Goal: Task Accomplishment & Management: Manage account settings

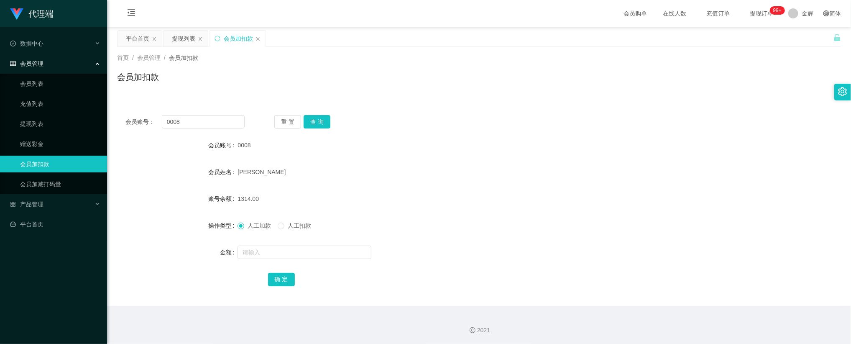
click at [758, 11] on span "提现订单 99+" at bounding box center [762, 13] width 32 height 6
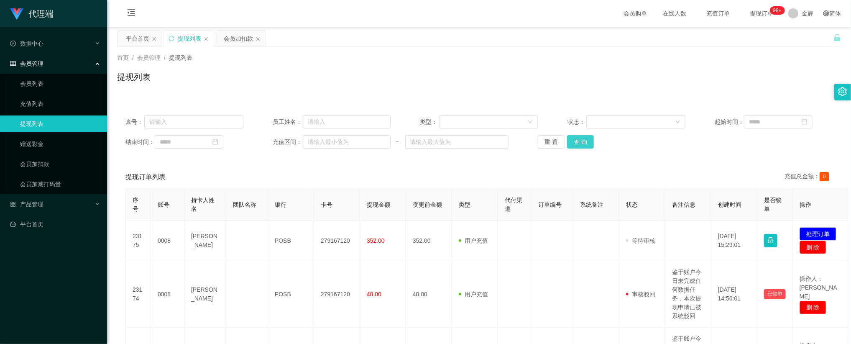
click at [579, 141] on button "查 询" at bounding box center [580, 141] width 27 height 13
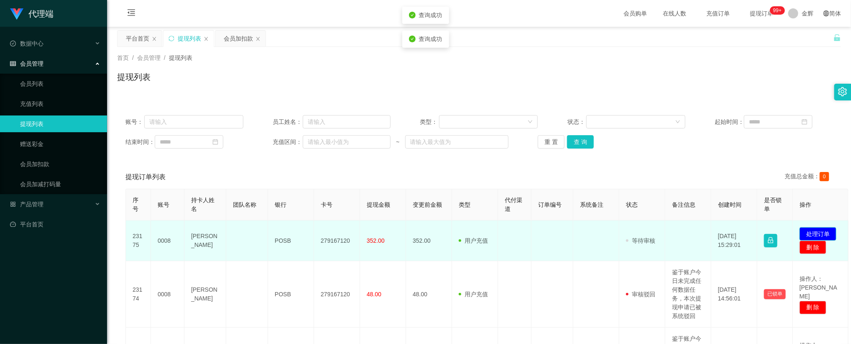
click at [823, 235] on button "处理订单" at bounding box center [818, 233] width 37 height 13
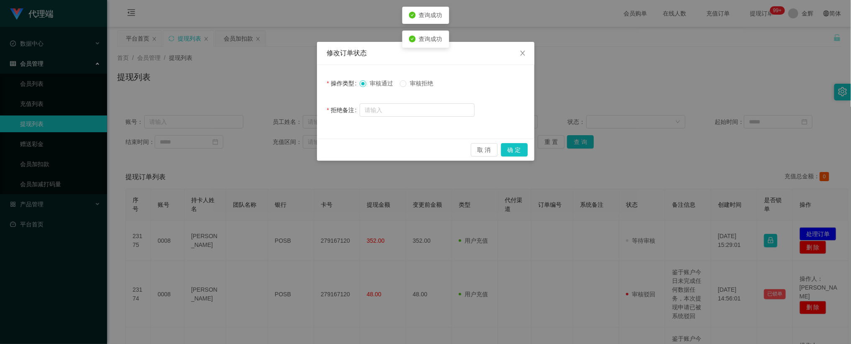
click at [422, 85] on span "审核拒绝" at bounding box center [422, 83] width 30 height 7
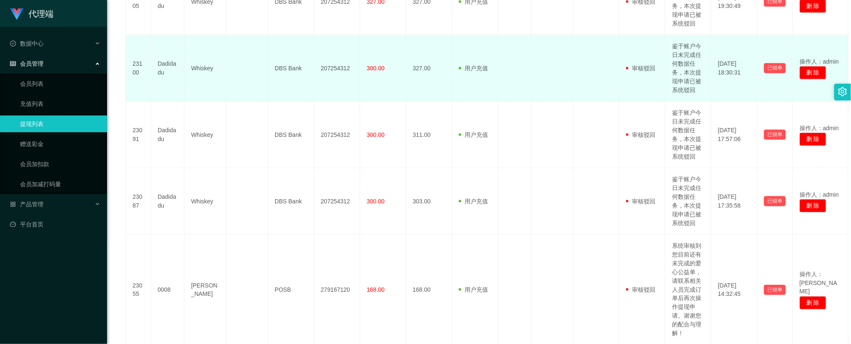
scroll to position [565, 0]
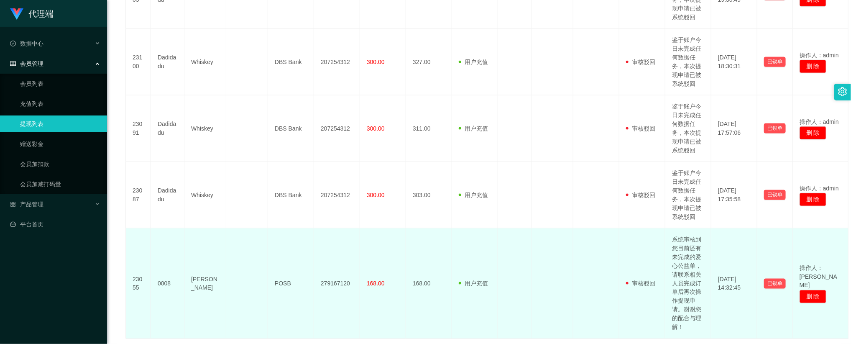
click at [690, 249] on td "系统审核到您目前还有未完成的爱心公益单，请联系相关人员完成订单后再次操作提现申请。谢谢您的配合与理解！" at bounding box center [689, 283] width 46 height 110
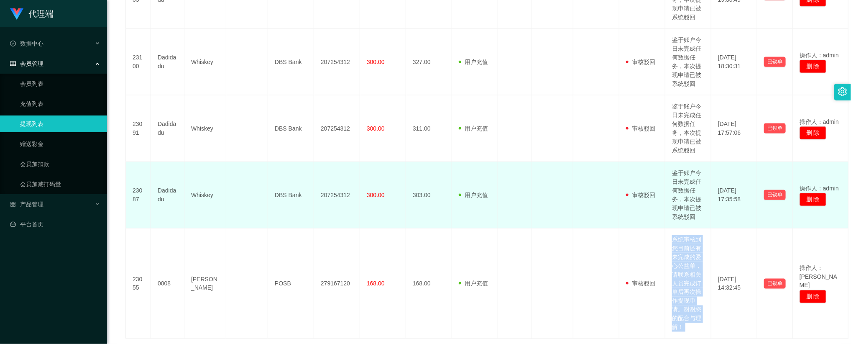
copy td "系统审核到您目前还有未完成的爱心公益单，请联系相关人员完成订单后再次操作提现申请。谢谢您的配合与理解！"
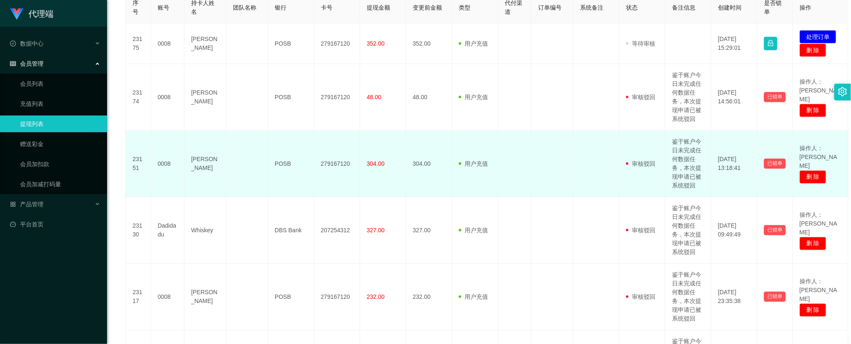
scroll to position [188, 0]
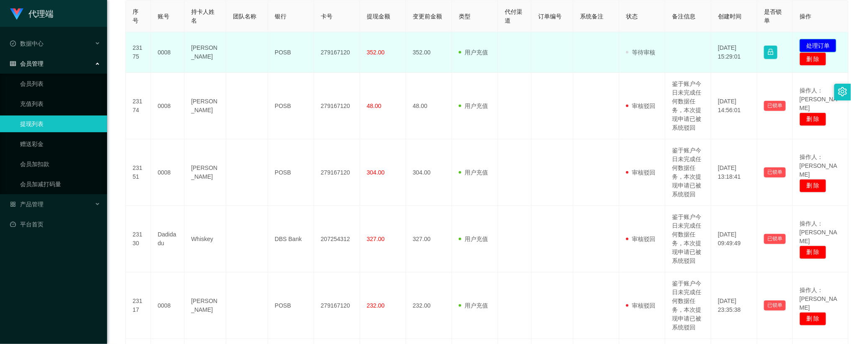
click at [825, 47] on button "处理订单" at bounding box center [818, 45] width 37 height 13
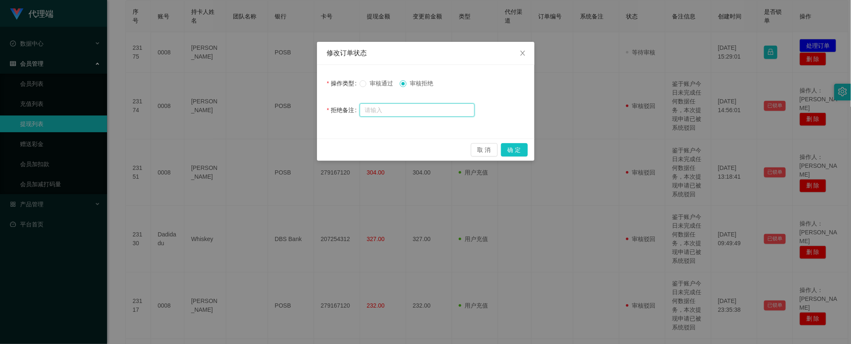
click at [454, 106] on input "text" at bounding box center [417, 109] width 115 height 13
paste input "系统审核到您目前还有未完成的爱心公益单，请联系相关人员完成订单后再次操作提现申请。谢谢您的配合与理解！"
type input "系统审核到您目前还有未完成的爱心公益单，请联系相关人员完成订单后再次操作提现申请。谢谢您的配合与理解！"
click at [512, 149] on button "确 定" at bounding box center [514, 149] width 27 height 13
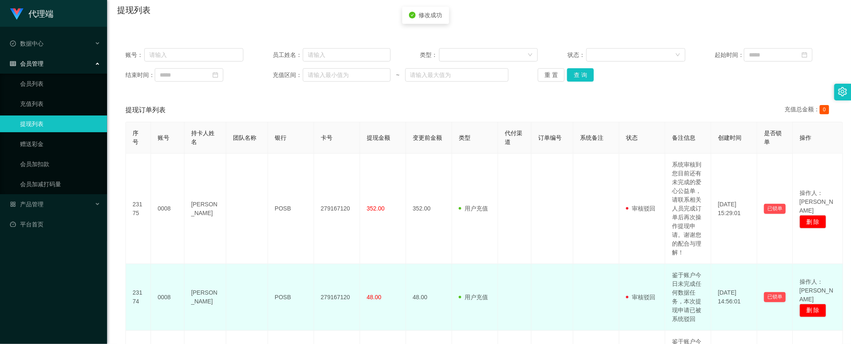
scroll to position [0, 0]
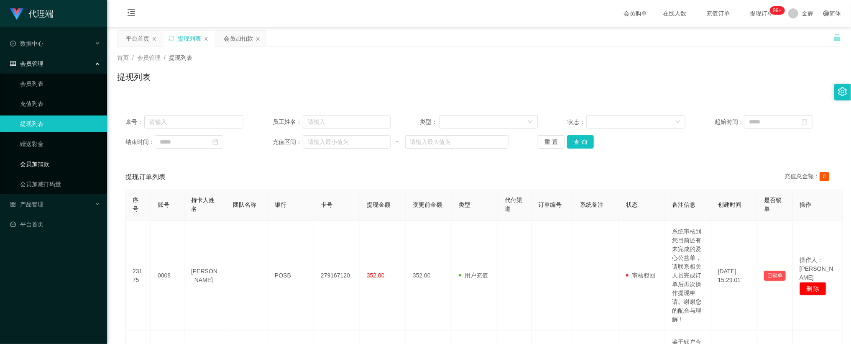
click at [45, 165] on link "会员加扣款" at bounding box center [60, 164] width 80 height 17
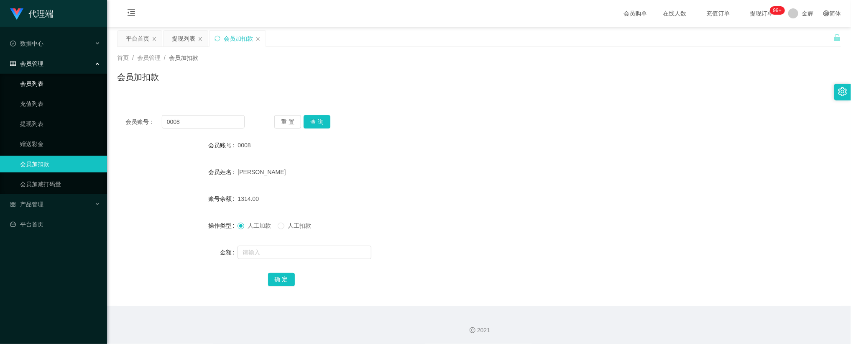
click at [49, 85] on link "会员列表" at bounding box center [60, 83] width 80 height 17
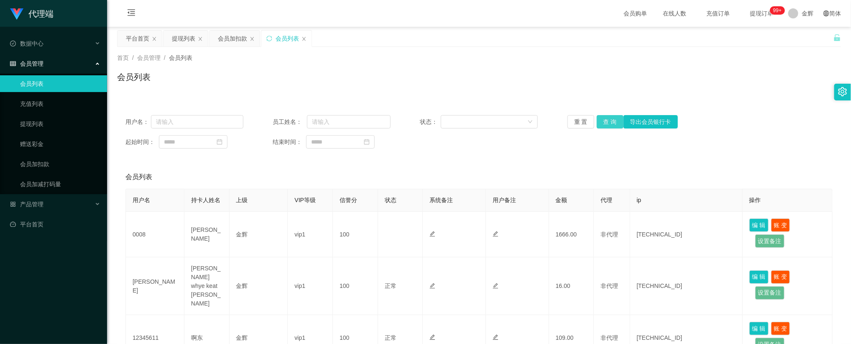
click at [610, 121] on button "查 询" at bounding box center [610, 121] width 27 height 13
click at [217, 126] on input "text" at bounding box center [197, 121] width 92 height 13
paste input "Nicole25"
type input "Nicole25"
drag, startPoint x: 609, startPoint y: 121, endPoint x: 628, endPoint y: 130, distance: 20.6
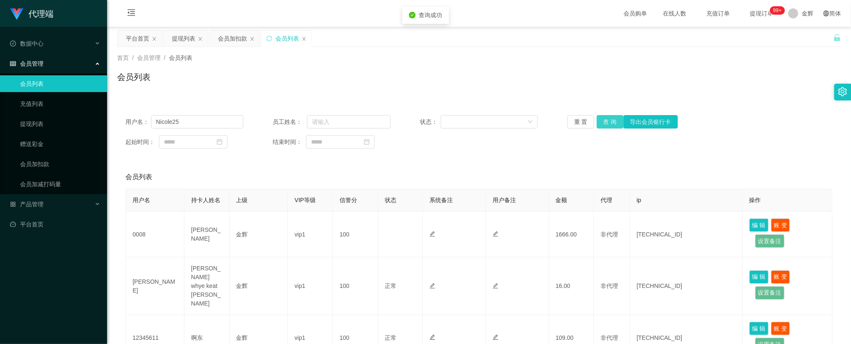
click at [610, 121] on button "查 询" at bounding box center [610, 121] width 27 height 13
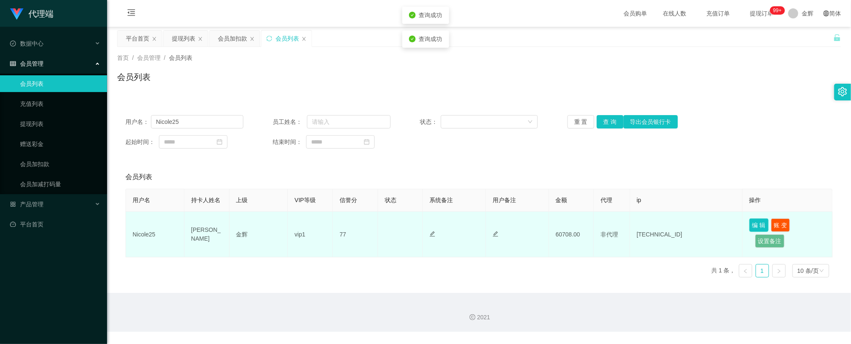
click at [765, 225] on button "编 辑" at bounding box center [759, 224] width 19 height 13
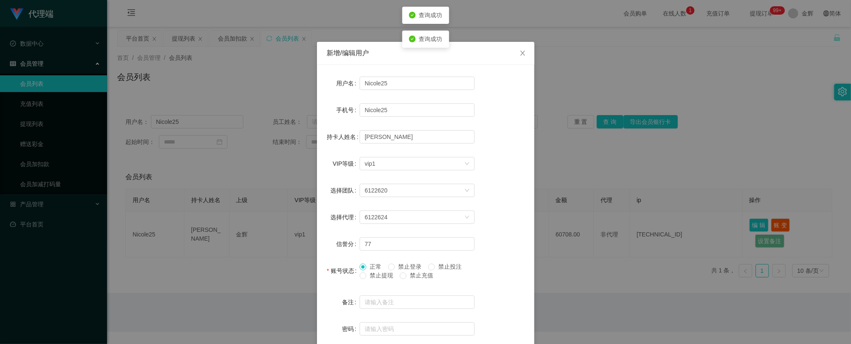
click at [395, 236] on div "77" at bounding box center [417, 244] width 115 height 17
click at [394, 238] on input "77" at bounding box center [417, 243] width 115 height 13
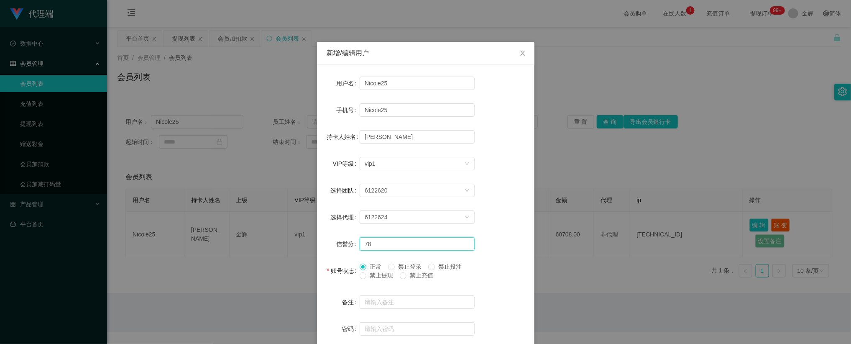
type input "78"
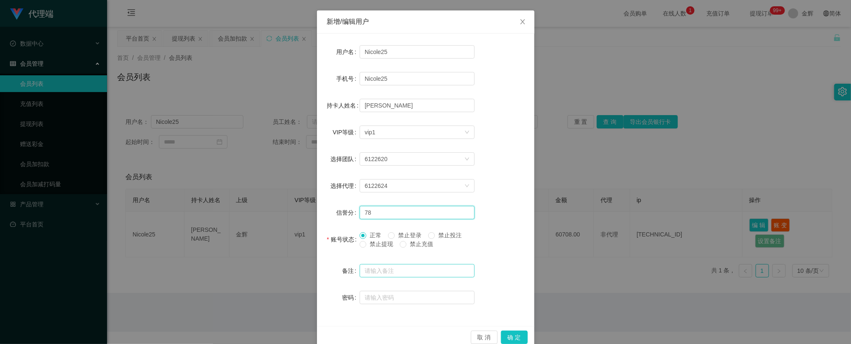
scroll to position [46, 0]
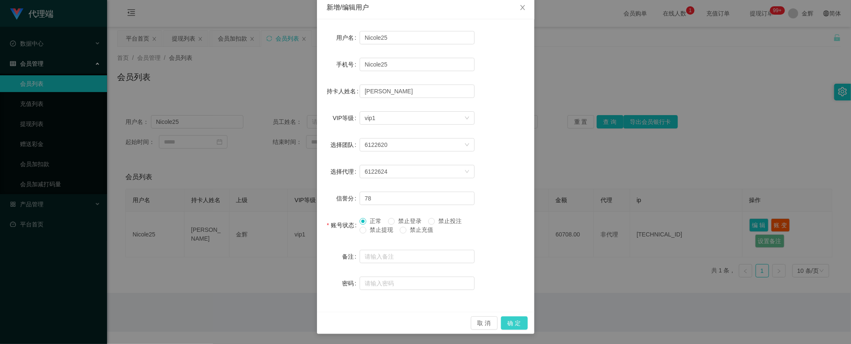
click at [516, 325] on button "确 定" at bounding box center [514, 322] width 27 height 13
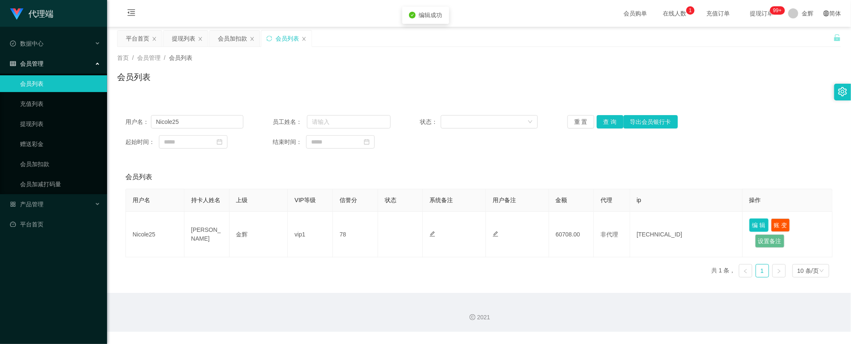
scroll to position [4, 0]
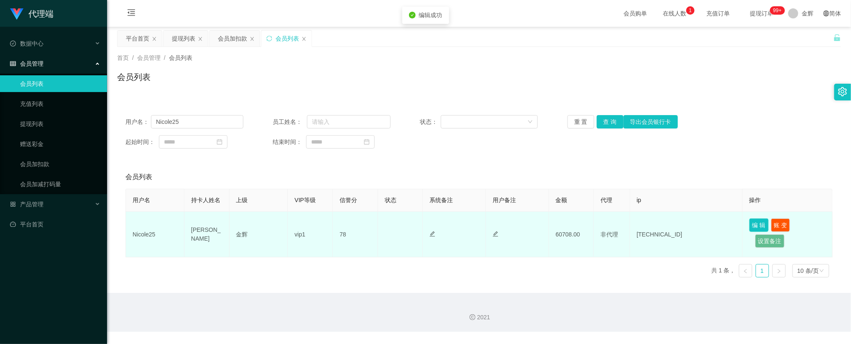
click at [763, 226] on button "编 辑" at bounding box center [759, 224] width 19 height 13
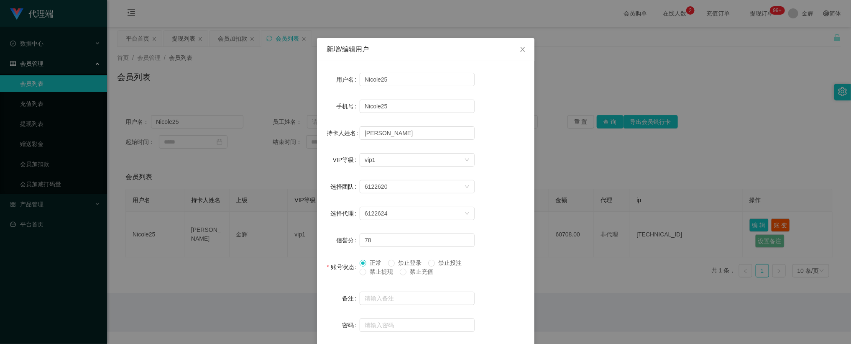
click at [404, 261] on span "禁止登录" at bounding box center [410, 262] width 30 height 7
click at [383, 272] on span "禁止提现" at bounding box center [382, 271] width 30 height 7
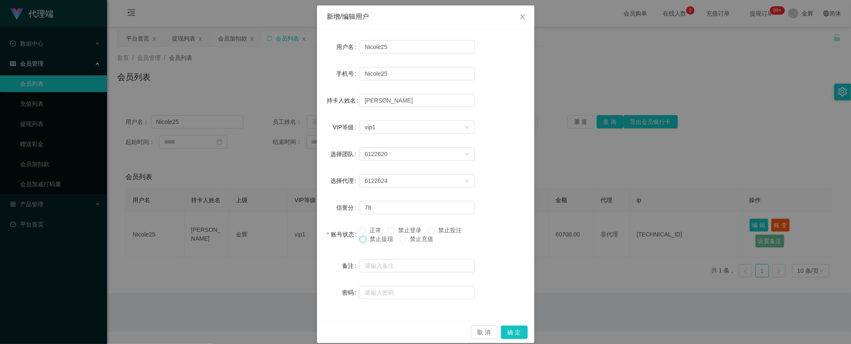
scroll to position [46, 0]
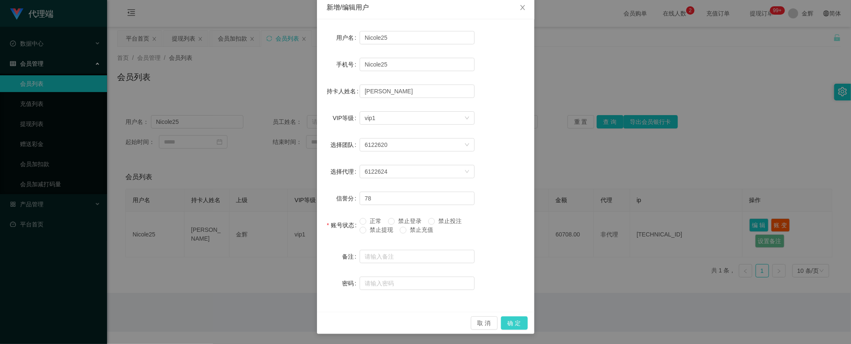
click at [510, 321] on button "确 定" at bounding box center [514, 322] width 27 height 13
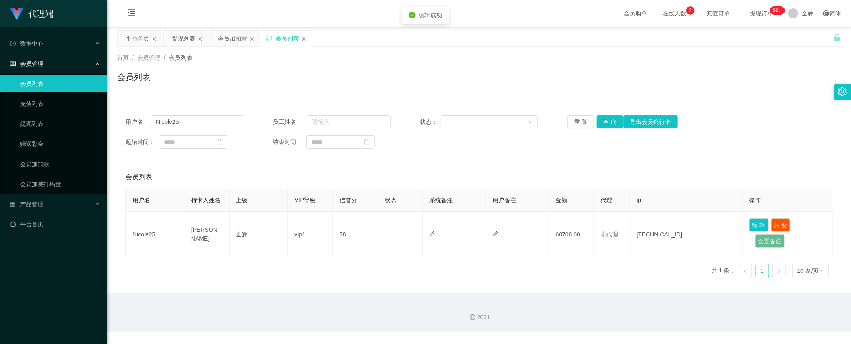
click at [658, 54] on div "首页 / 会员管理 / 会员列表 /" at bounding box center [479, 58] width 724 height 9
click at [695, 74] on div "会员列表" at bounding box center [479, 80] width 724 height 19
click at [67, 64] on div "会员管理" at bounding box center [53, 63] width 107 height 17
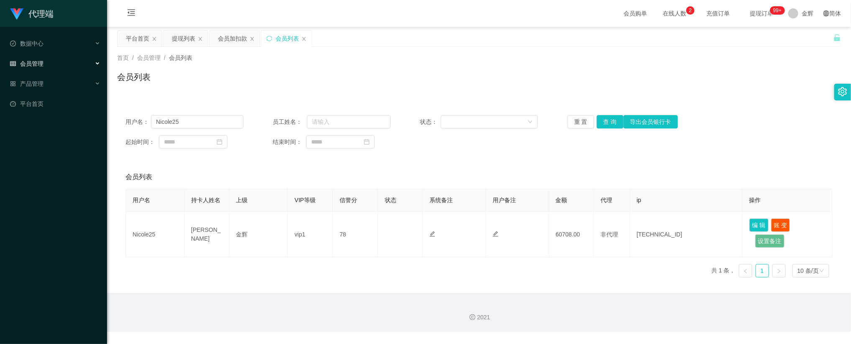
drag, startPoint x: 638, startPoint y: 68, endPoint x: 650, endPoint y: 0, distance: 68.5
click at [638, 68] on div "首页 / 会员管理 / 会员列表 / 会员列表" at bounding box center [479, 72] width 724 height 36
click at [803, 10] on span "金辉" at bounding box center [808, 13] width 12 height 27
click at [738, 81] on div "会员列表" at bounding box center [479, 80] width 724 height 19
click at [611, 51] on div "首页 / 会员管理 / 会员列表 / 会员列表" at bounding box center [479, 72] width 744 height 50
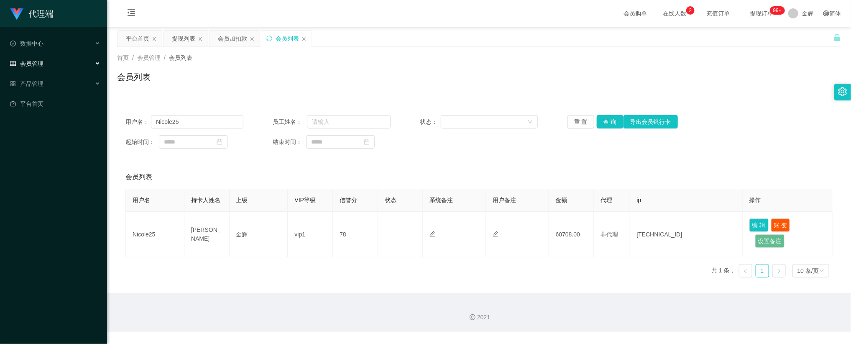
click at [45, 63] on div "会员管理" at bounding box center [53, 63] width 107 height 17
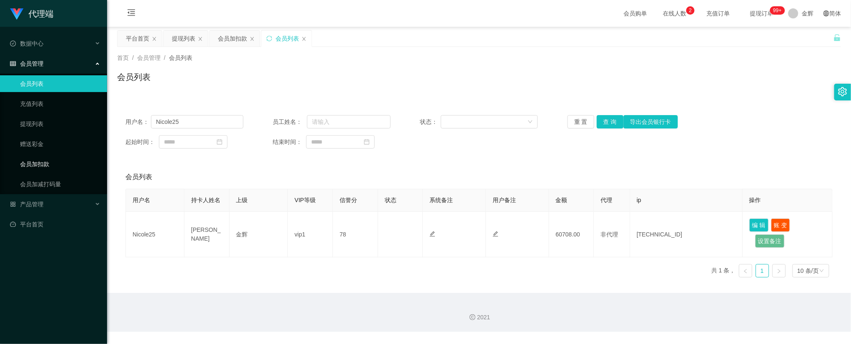
click at [53, 162] on link "会员加扣款" at bounding box center [60, 164] width 80 height 17
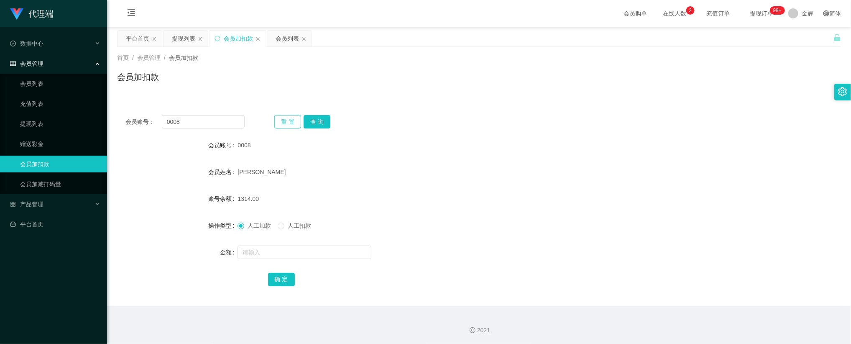
click at [280, 121] on button "重 置" at bounding box center [287, 121] width 27 height 13
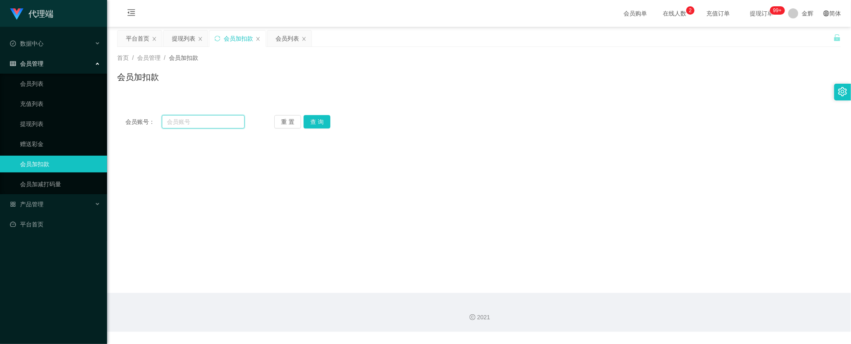
click at [225, 122] on input "text" at bounding box center [203, 121] width 83 height 13
paste input "Jzeezhuo"
type input "Jzeezhuo"
click at [311, 122] on button "查 询" at bounding box center [317, 121] width 27 height 13
